Goal: Use online tool/utility: Utilize a website feature to perform a specific function

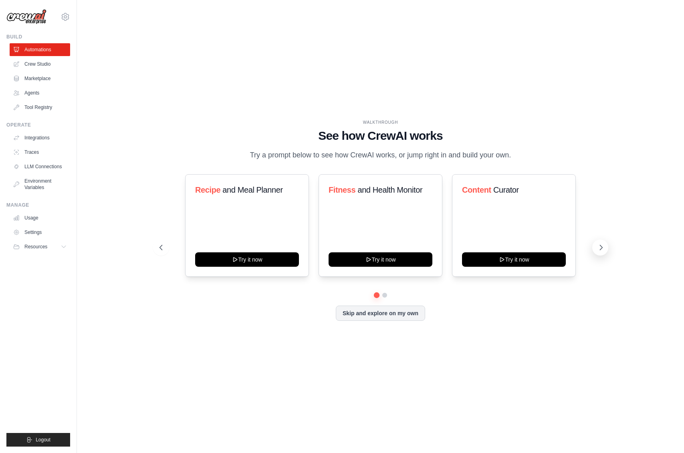
click at [601, 250] on icon at bounding box center [601, 247] width 2 height 5
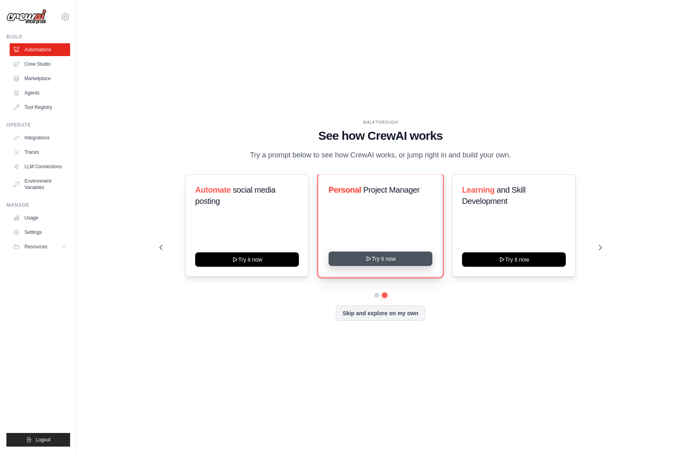
click at [373, 266] on button "Try it now" at bounding box center [381, 259] width 104 height 14
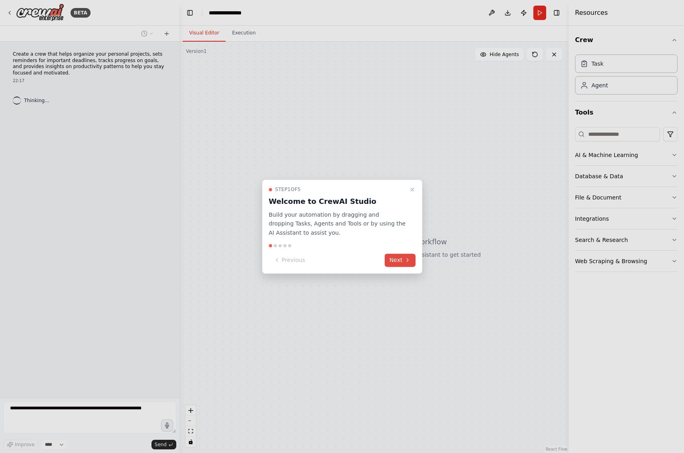
click at [396, 260] on button "Next" at bounding box center [400, 260] width 31 height 13
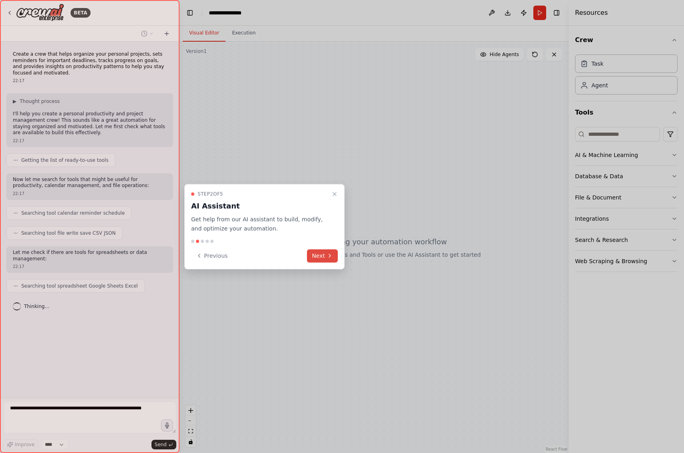
click at [321, 257] on button "Next" at bounding box center [322, 255] width 31 height 13
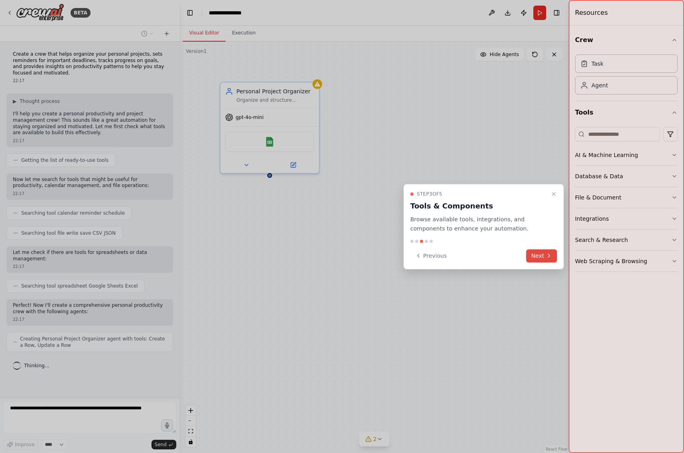
click at [535, 256] on button "Next" at bounding box center [541, 255] width 31 height 13
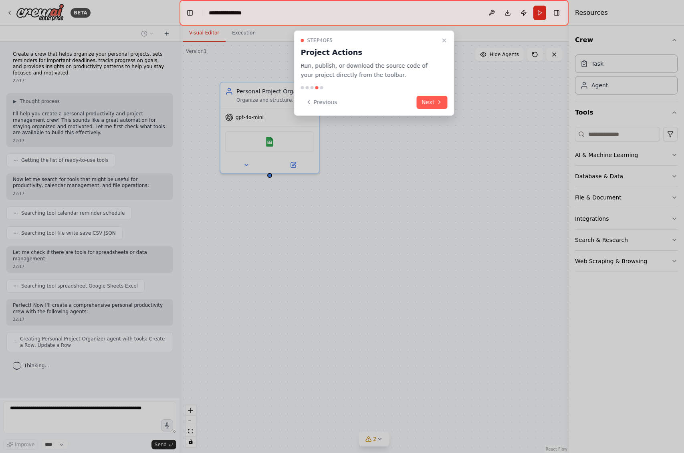
scroll to position [8, 0]
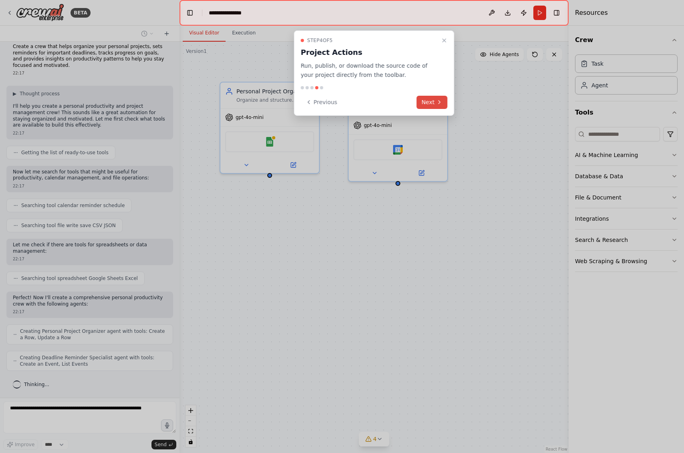
click at [432, 102] on button "Next" at bounding box center [432, 102] width 31 height 13
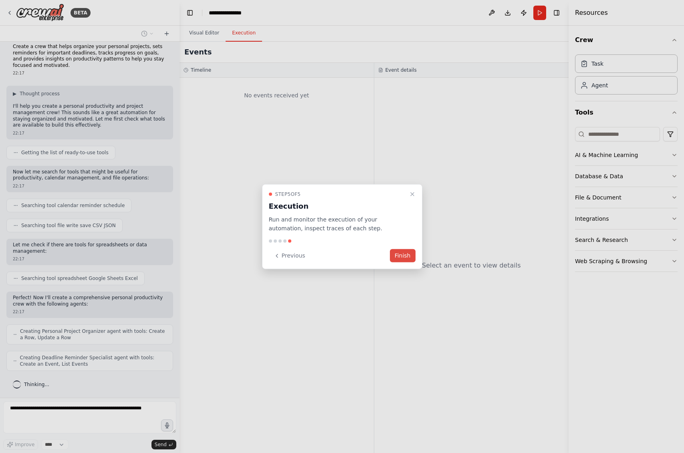
click at [403, 257] on button "Finish" at bounding box center [403, 255] width 26 height 13
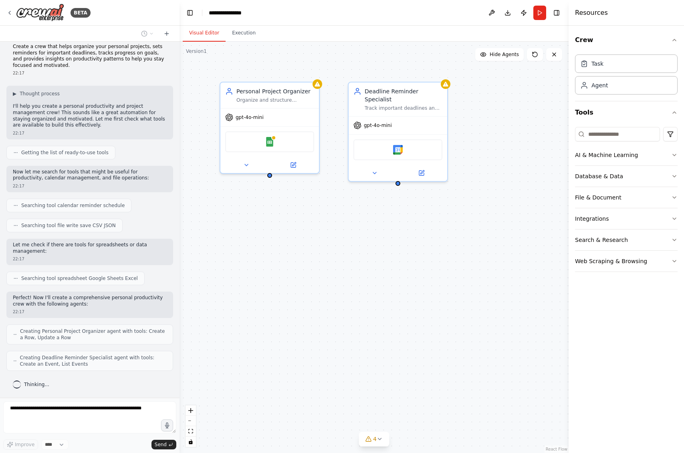
scroll to position [34, 0]
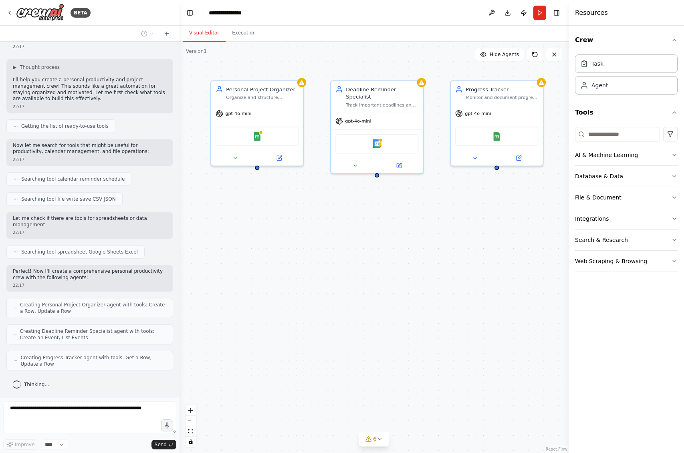
drag, startPoint x: 491, startPoint y: 231, endPoint x: 462, endPoint y: 226, distance: 28.8
click at [462, 226] on div "Personal Project Organizer Organize and structure personal projects by breaking…" at bounding box center [374, 248] width 389 height 412
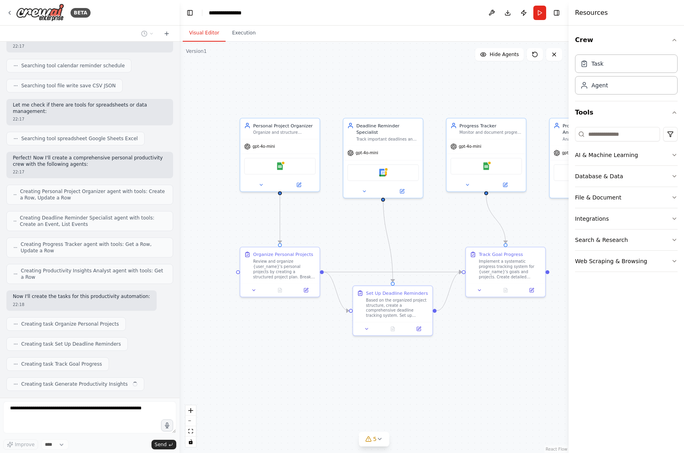
scroll to position [168, 0]
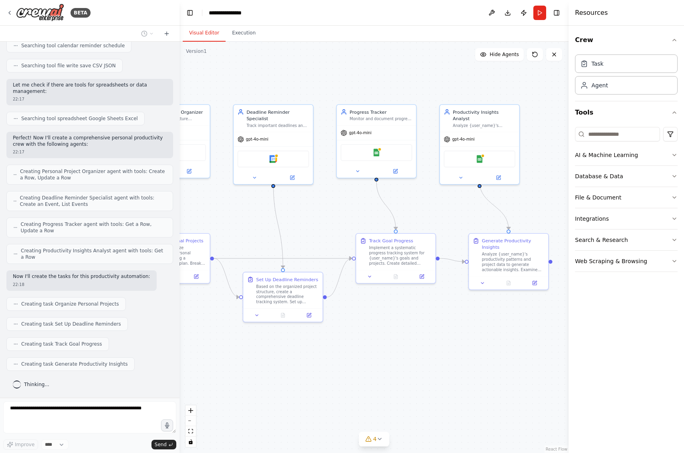
drag, startPoint x: 461, startPoint y: 374, endPoint x: 348, endPoint y: 362, distance: 113.4
click at [348, 362] on div ".deletable-edge-delete-btn { width: 20px; height: 20px; border: 0px solid #ffff…" at bounding box center [374, 248] width 389 height 412
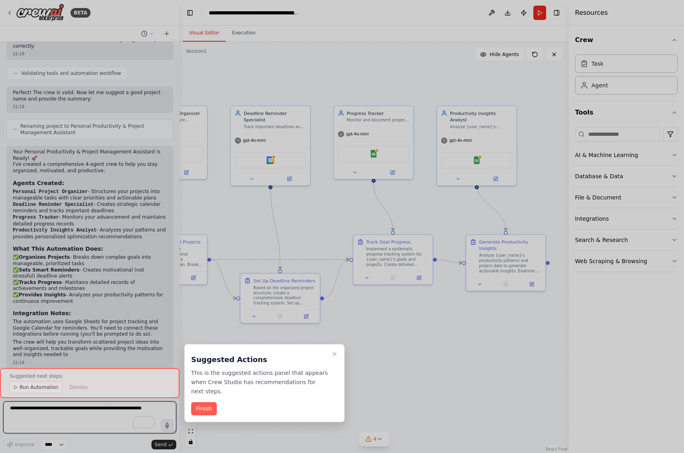
scroll to position [518, 0]
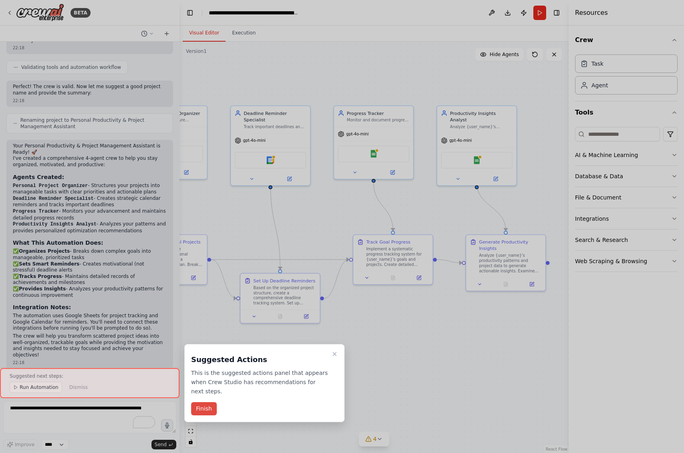
click at [204, 410] on button "Finish" at bounding box center [204, 409] width 26 height 13
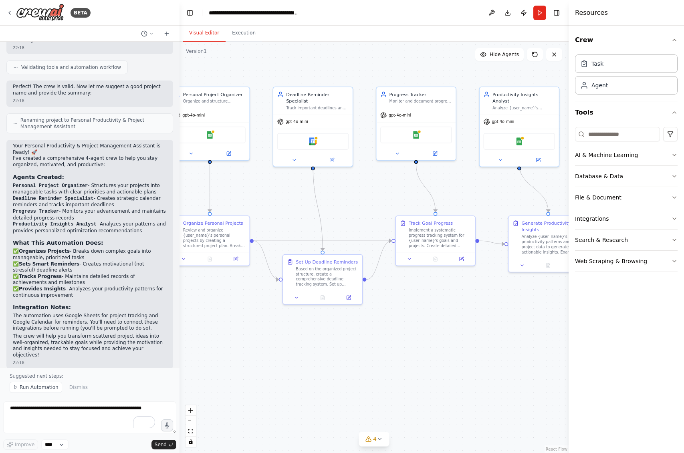
drag, startPoint x: 359, startPoint y: 213, endPoint x: 401, endPoint y: 194, distance: 46.5
click at [401, 194] on div ".deletable-edge-delete-btn { width: 20px; height: 20px; border: 0px solid #ffff…" at bounding box center [374, 248] width 389 height 412
